Goal: Task Accomplishment & Management: Manage account settings

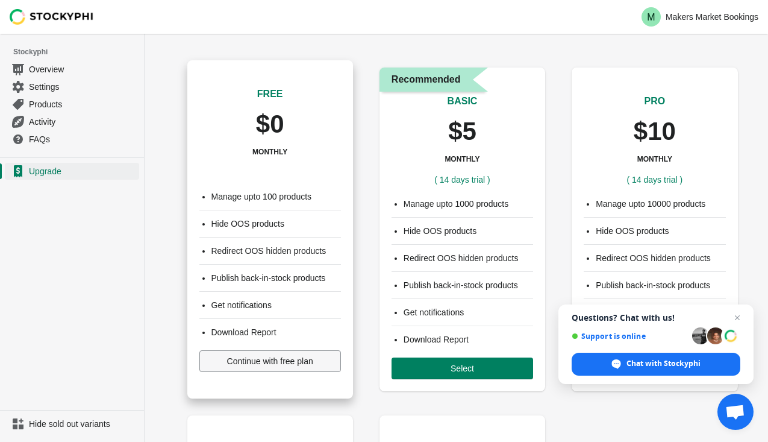
click at [268, 365] on span "Continue with free plan" at bounding box center [270, 361] width 86 height 10
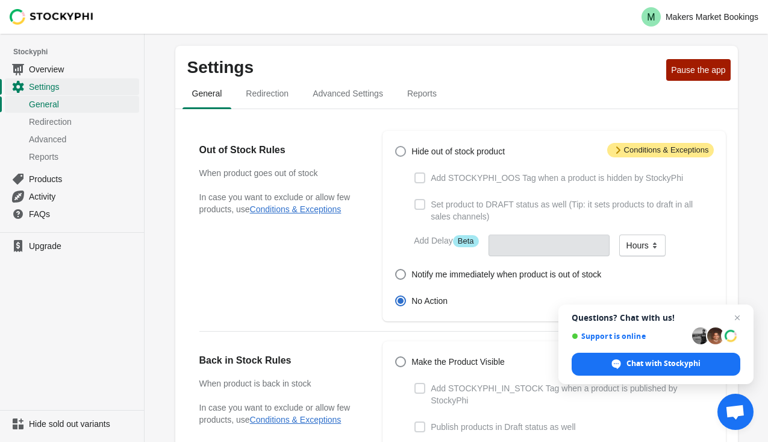
click at [396, 153] on span at bounding box center [400, 151] width 11 height 11
click at [396, 146] on input "Hide out of stock product" at bounding box center [395, 146] width 1 height 1
radio input "true"
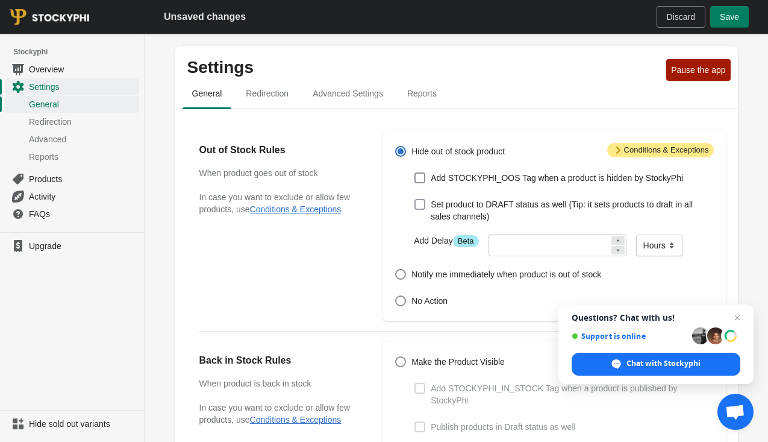
click at [419, 207] on span at bounding box center [420, 204] width 11 height 11
click at [415, 199] on input "Set product to DRAFT status as well (Tip: it sets products to draft in all sale…" at bounding box center [415, 199] width 1 height 1
checkbox input "true"
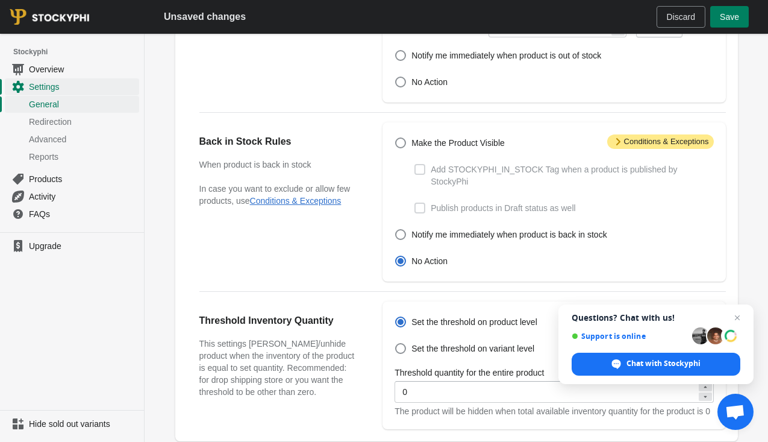
scroll to position [225, 0]
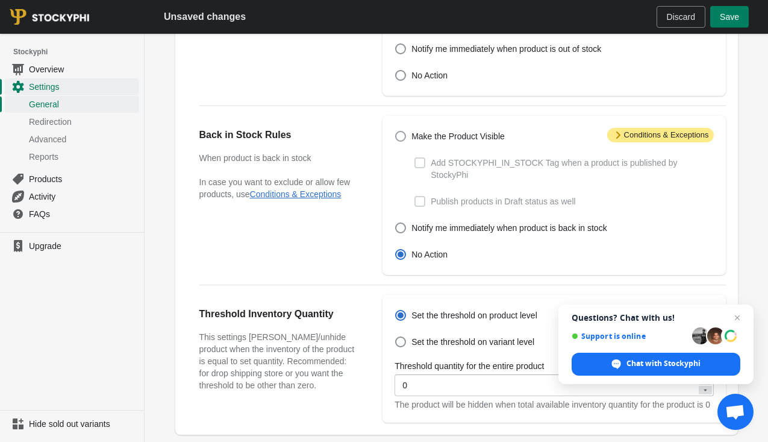
click at [402, 136] on span at bounding box center [400, 136] width 11 height 11
click at [396, 131] on input "Make the Product Visible" at bounding box center [395, 131] width 1 height 1
radio input "true"
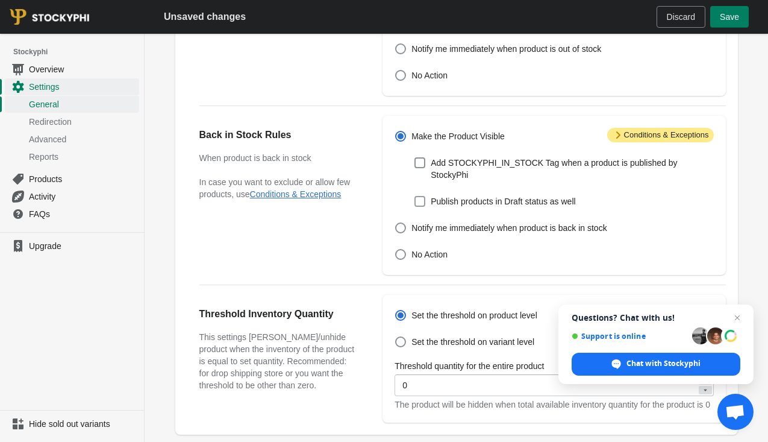
click at [424, 202] on span at bounding box center [420, 201] width 11 height 11
click at [415, 196] on input "Publish products in Draft status as well" at bounding box center [415, 196] width 1 height 1
checkbox input "true"
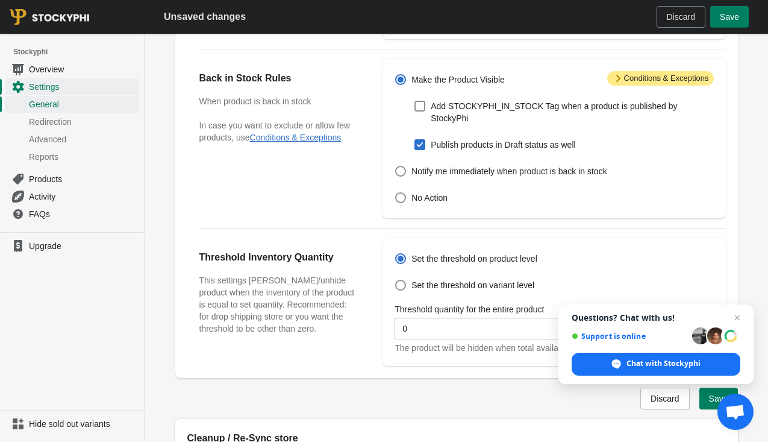
scroll to position [299, 0]
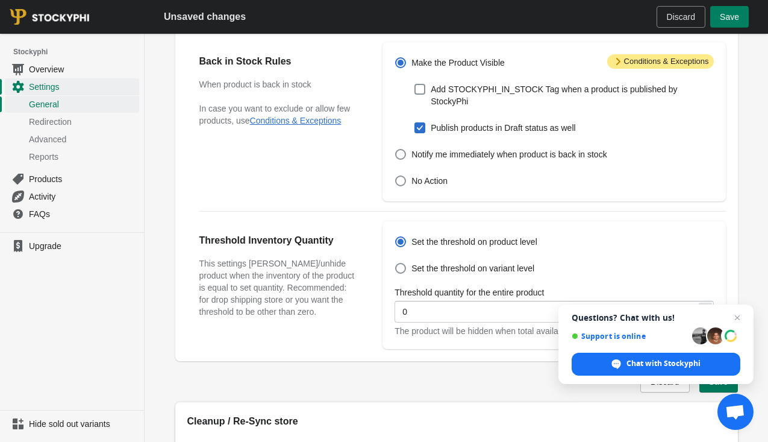
click at [416, 128] on span at bounding box center [420, 127] width 11 height 11
click at [415, 123] on input "Publish products in Draft status as well" at bounding box center [415, 122] width 1 height 1
checkbox input "false"
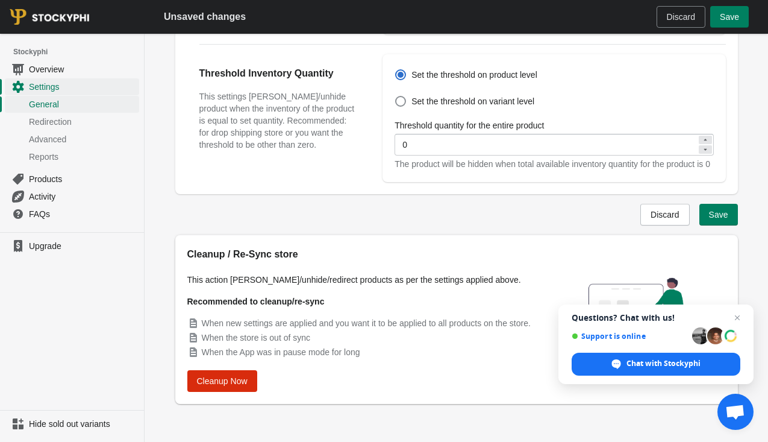
scroll to position [481, 0]
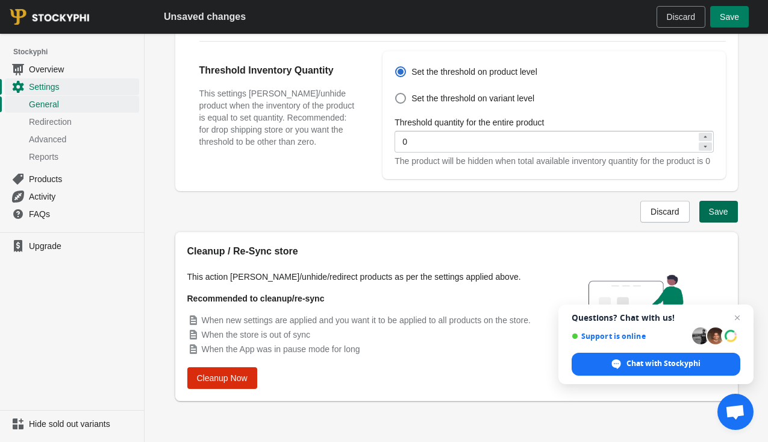
click at [712, 211] on span "Save" at bounding box center [718, 212] width 19 height 10
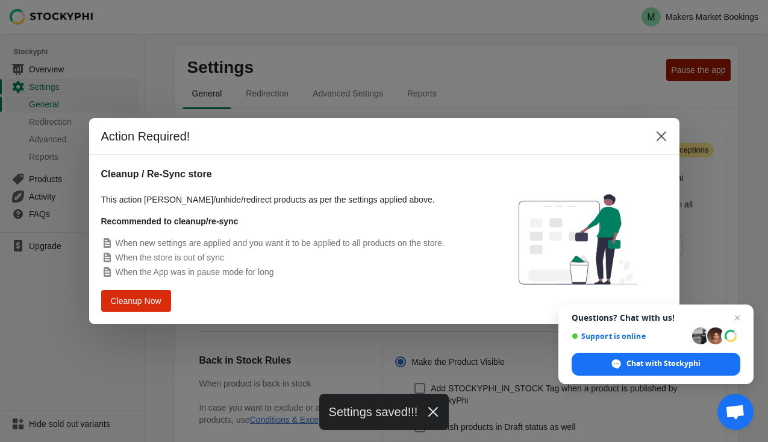
scroll to position [449, 0]
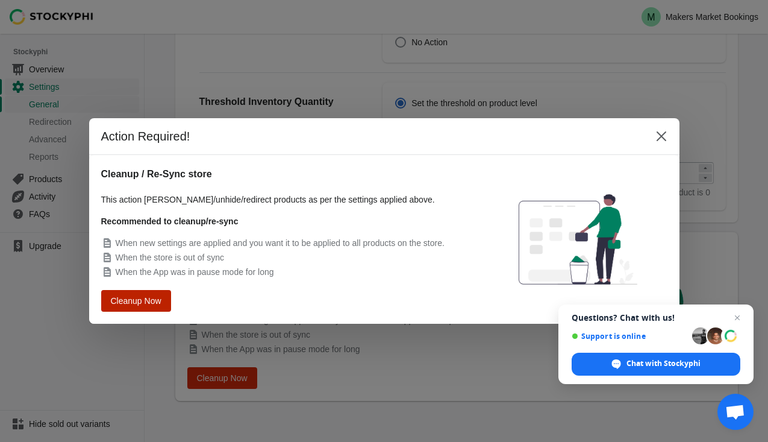
click at [143, 303] on span "Cleanup Now" at bounding box center [136, 300] width 46 height 8
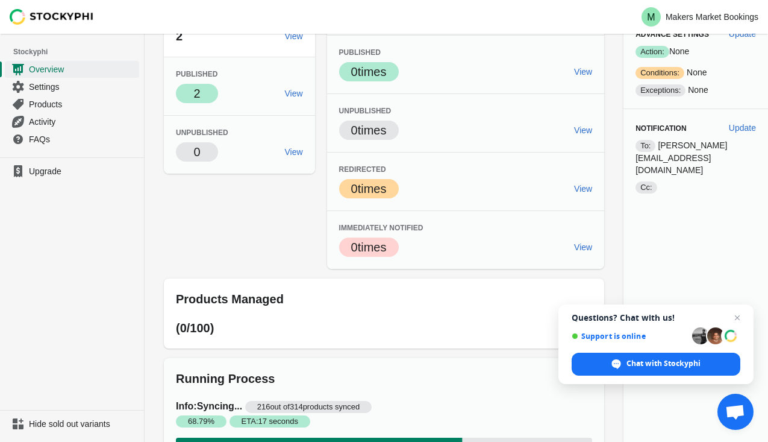
scroll to position [424, 0]
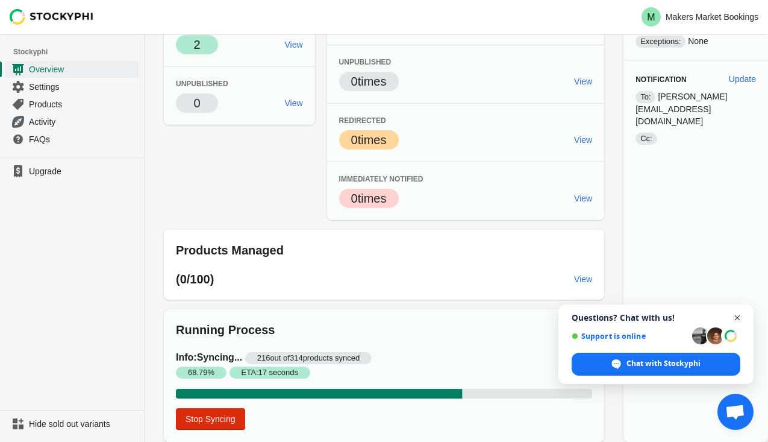
click at [740, 316] on span "Close chat" at bounding box center [737, 317] width 15 height 15
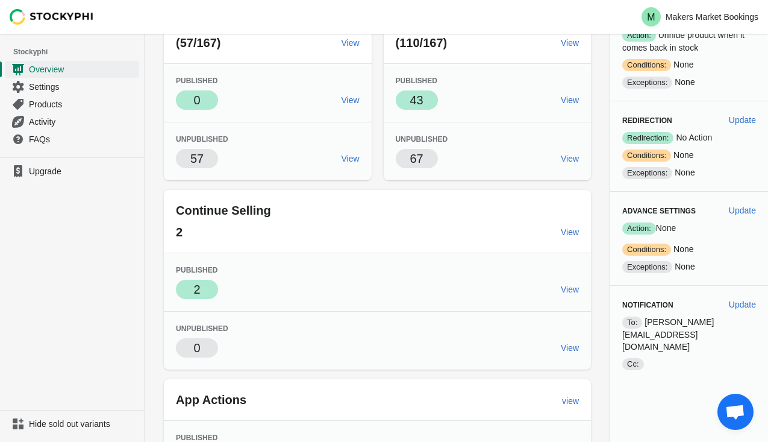
scroll to position [0, 0]
